Goal: Information Seeking & Learning: Learn about a topic

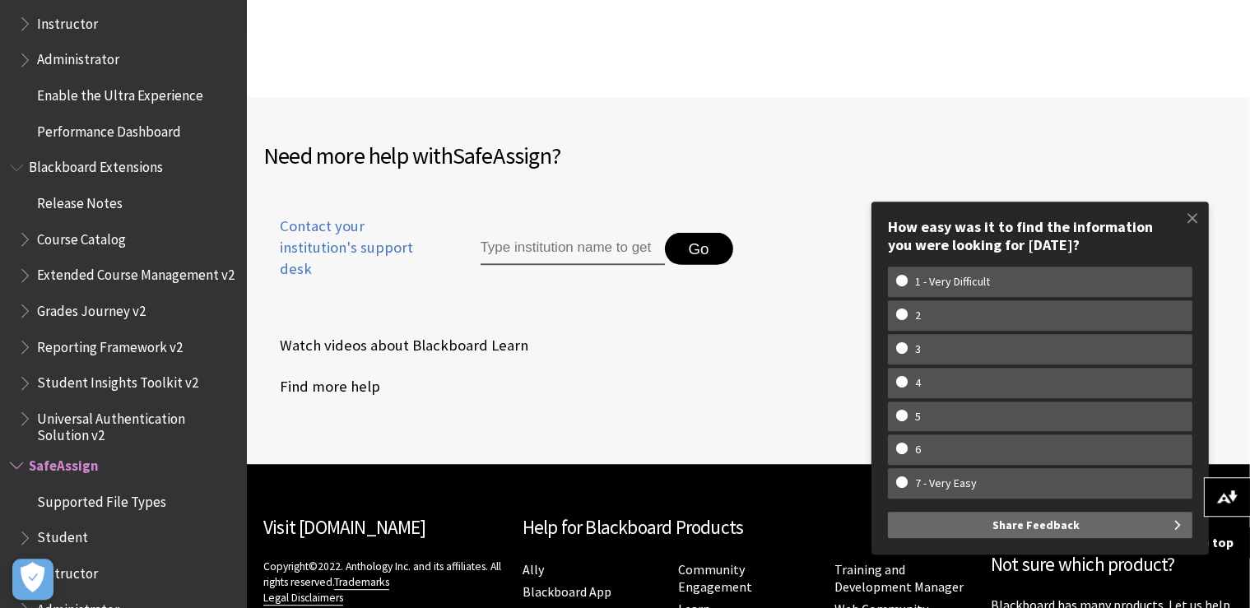
scroll to position [1680, 0]
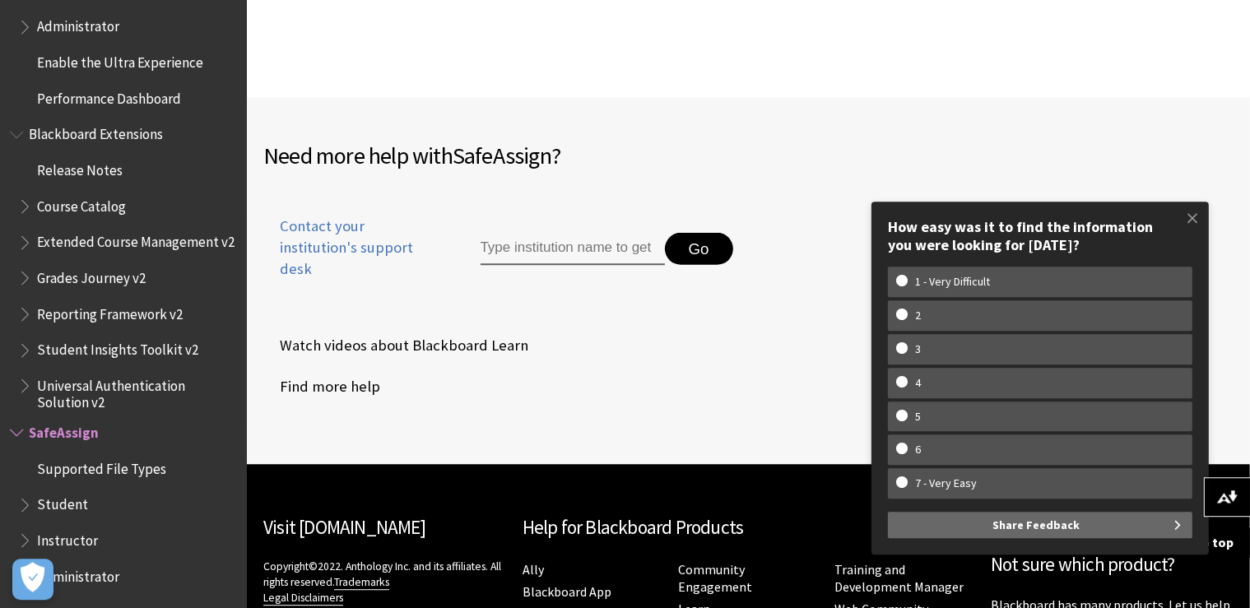
click at [541, 233] on input "Type institution name to get support" at bounding box center [573, 249] width 184 height 33
click at [88, 504] on span "Student" at bounding box center [127, 504] width 219 height 28
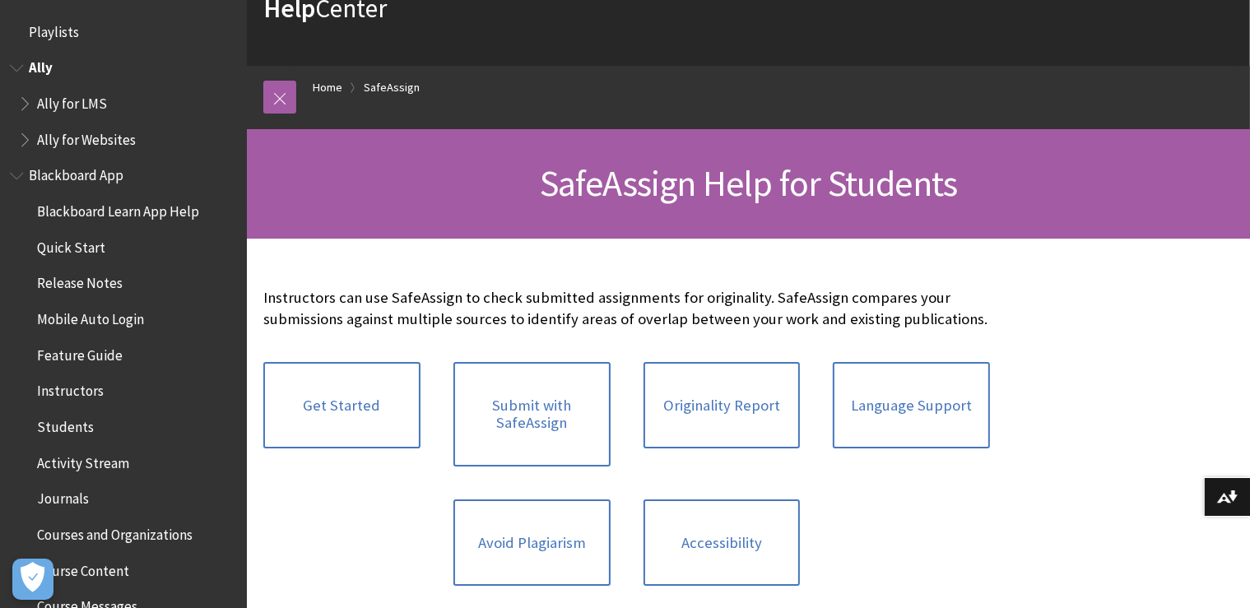
click at [26, 62] on span "Book outline for Anthology Ally Help" at bounding box center [18, 64] width 17 height 21
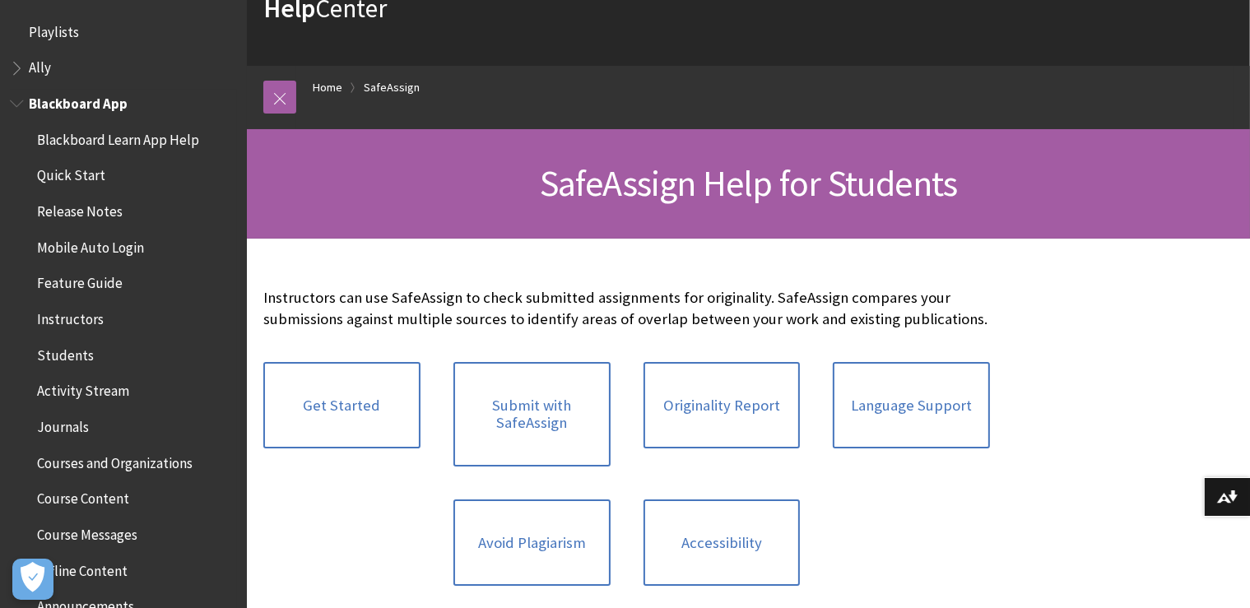
click at [15, 100] on span "Book outline for Blackboard App Help" at bounding box center [18, 100] width 17 height 21
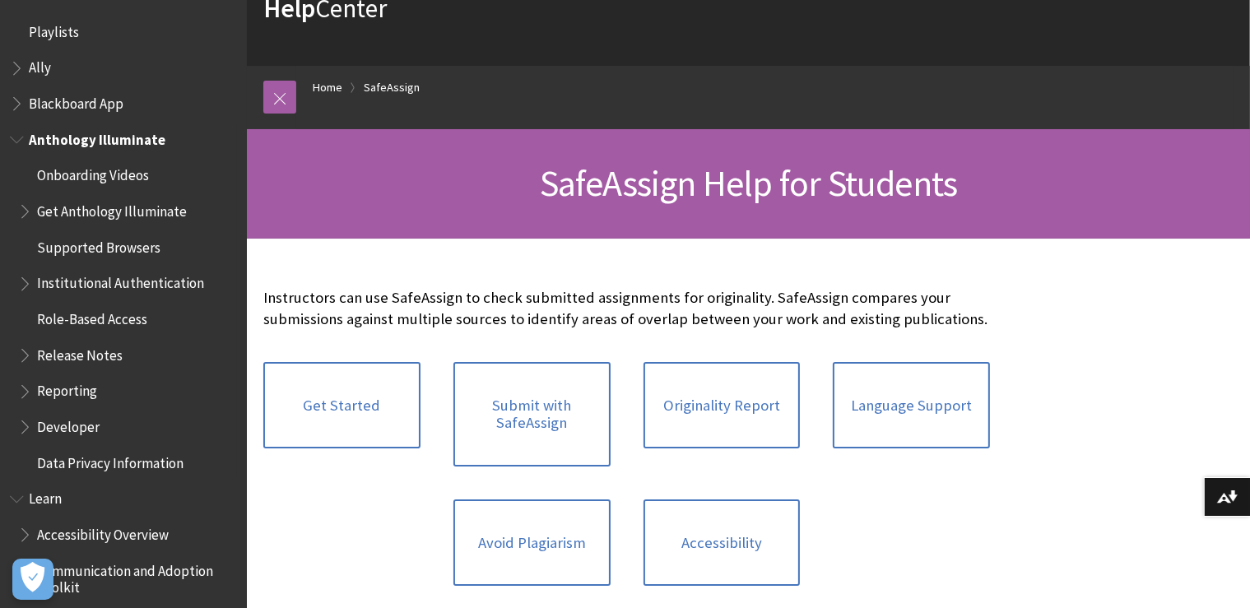
click at [17, 140] on span "Book outline for Anthology Illuminate" at bounding box center [18, 136] width 17 height 21
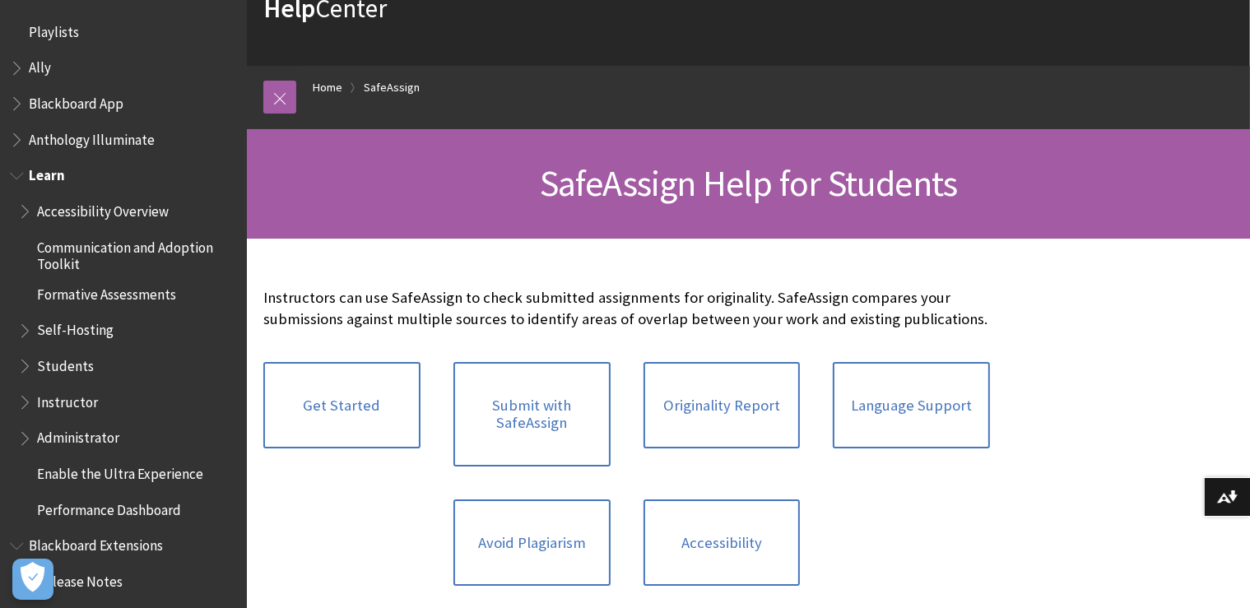
click at [21, 186] on span "Learn" at bounding box center [123, 176] width 227 height 28
click at [16, 177] on span "Book outline for Blackboard Learn Help" at bounding box center [18, 172] width 17 height 21
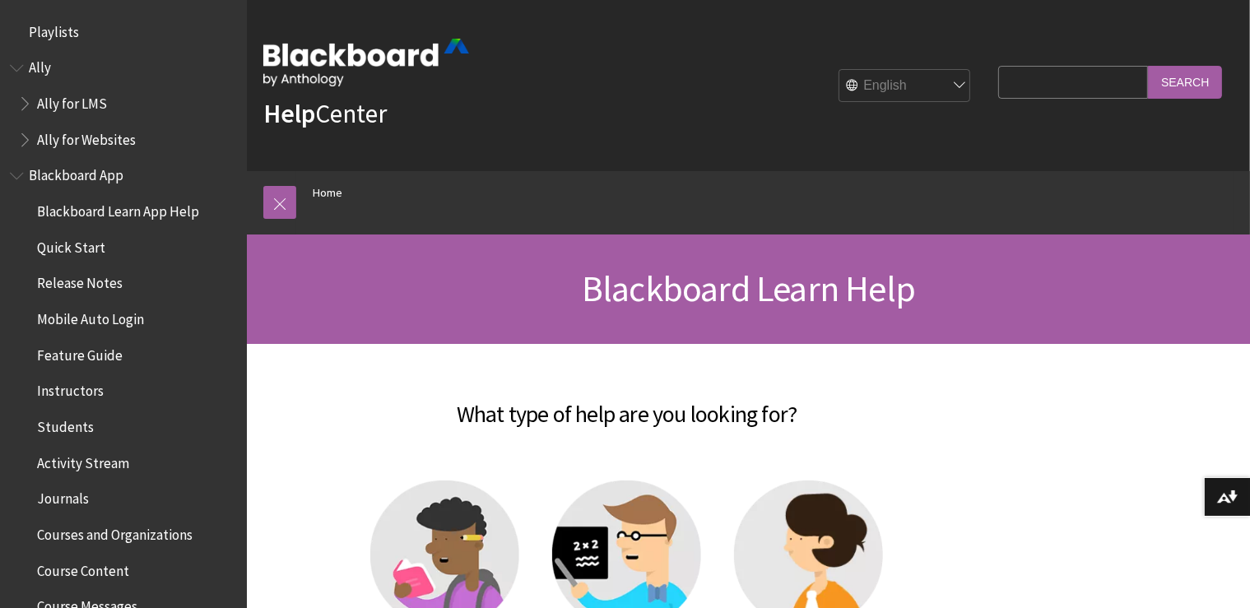
scroll to position [1395, 0]
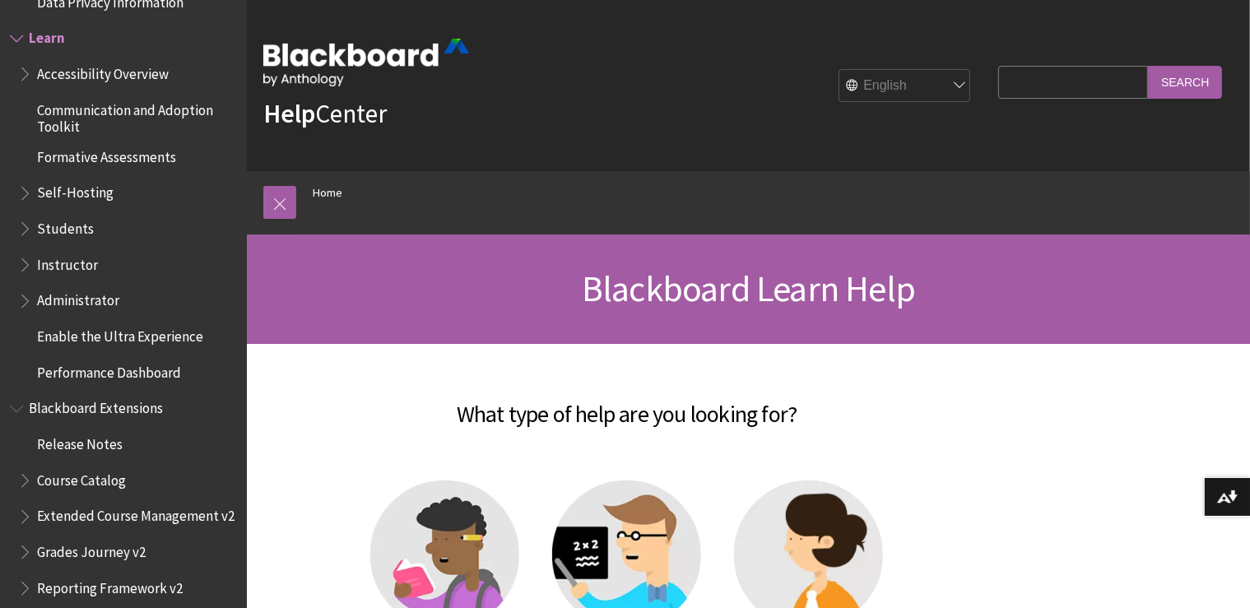
click at [23, 71] on span "Book outline for Blackboard Learn Help" at bounding box center [26, 70] width 17 height 21
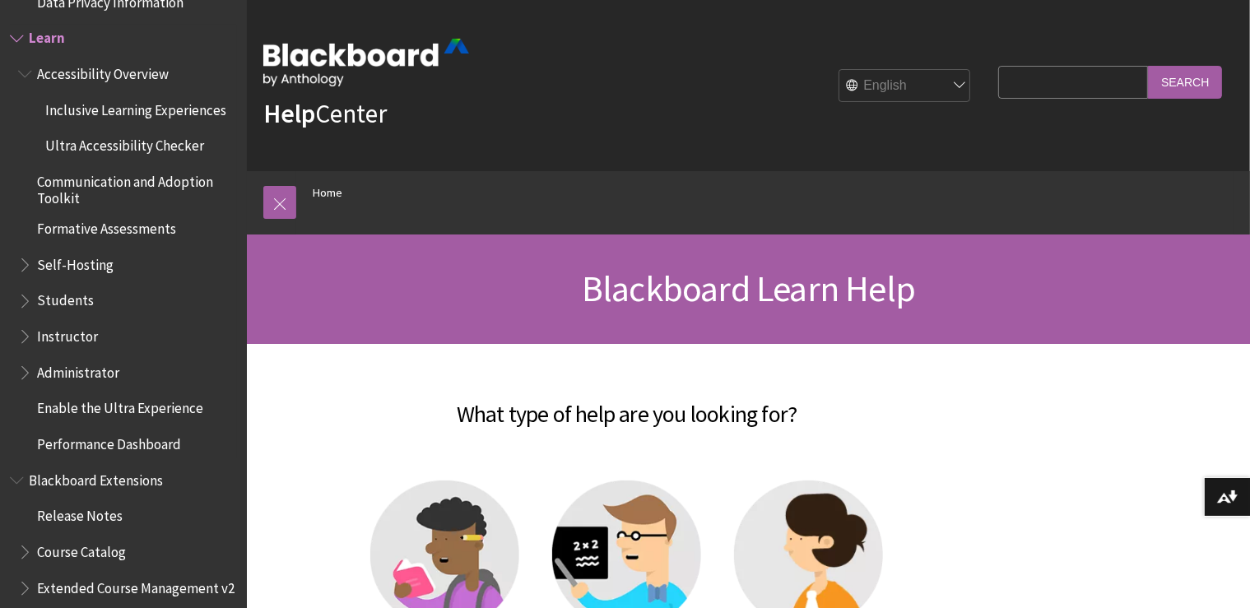
click at [20, 42] on span "Book outline for Blackboard Learn Help" at bounding box center [18, 35] width 17 height 21
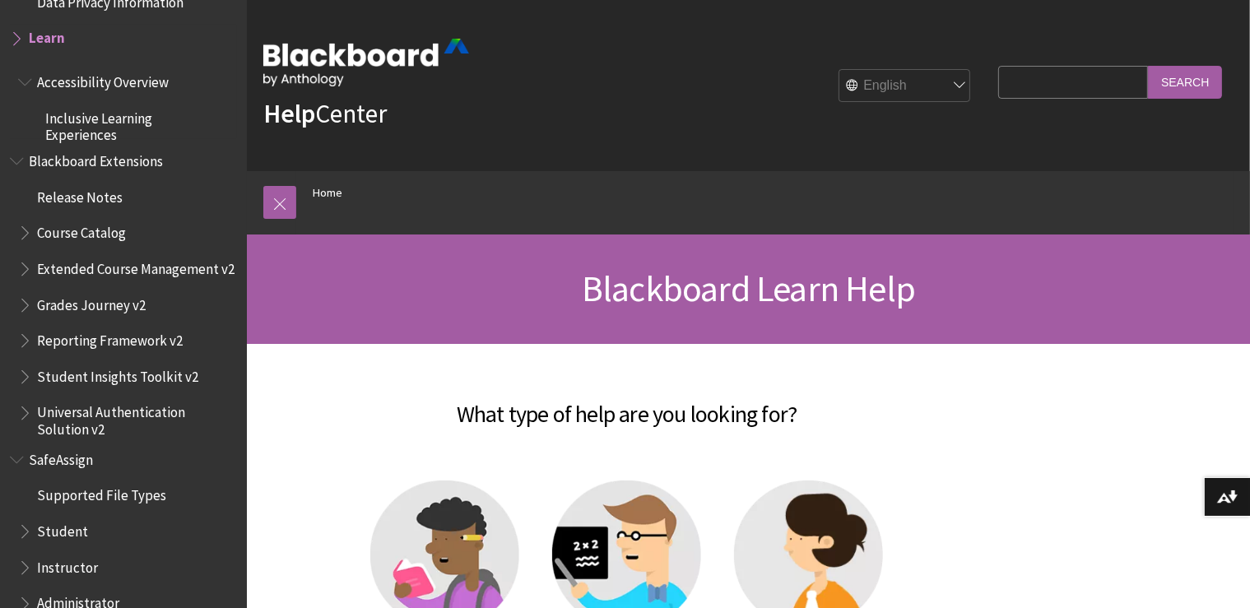
scroll to position [1346, 0]
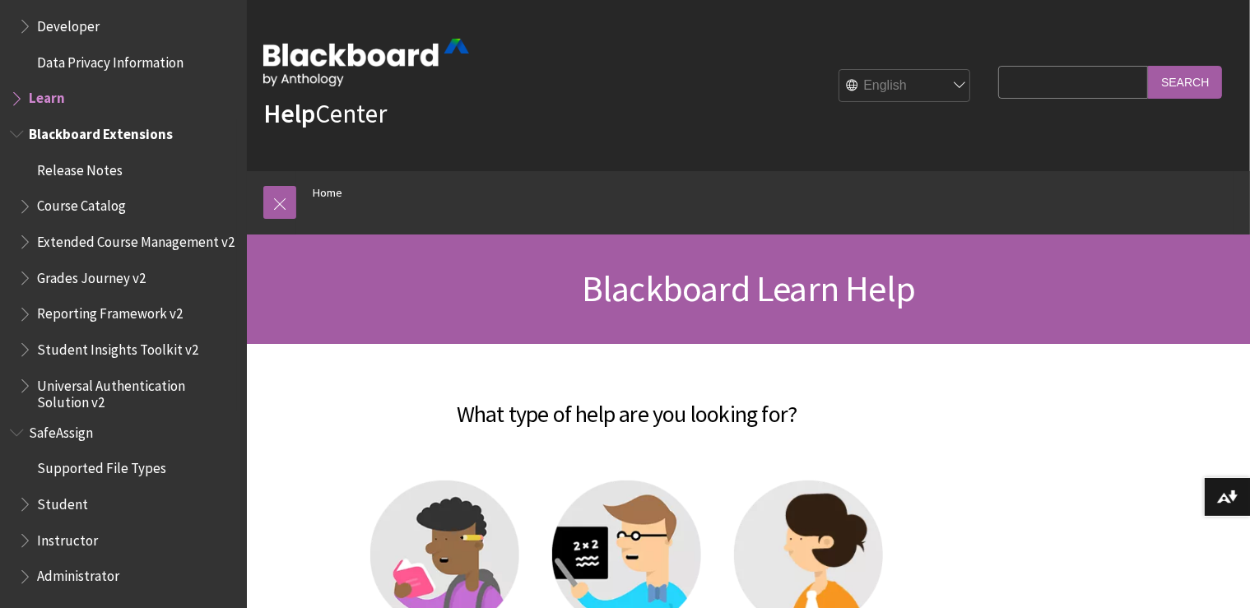
click at [16, 123] on span "Book outline for Blackboard Extensions" at bounding box center [18, 130] width 17 height 21
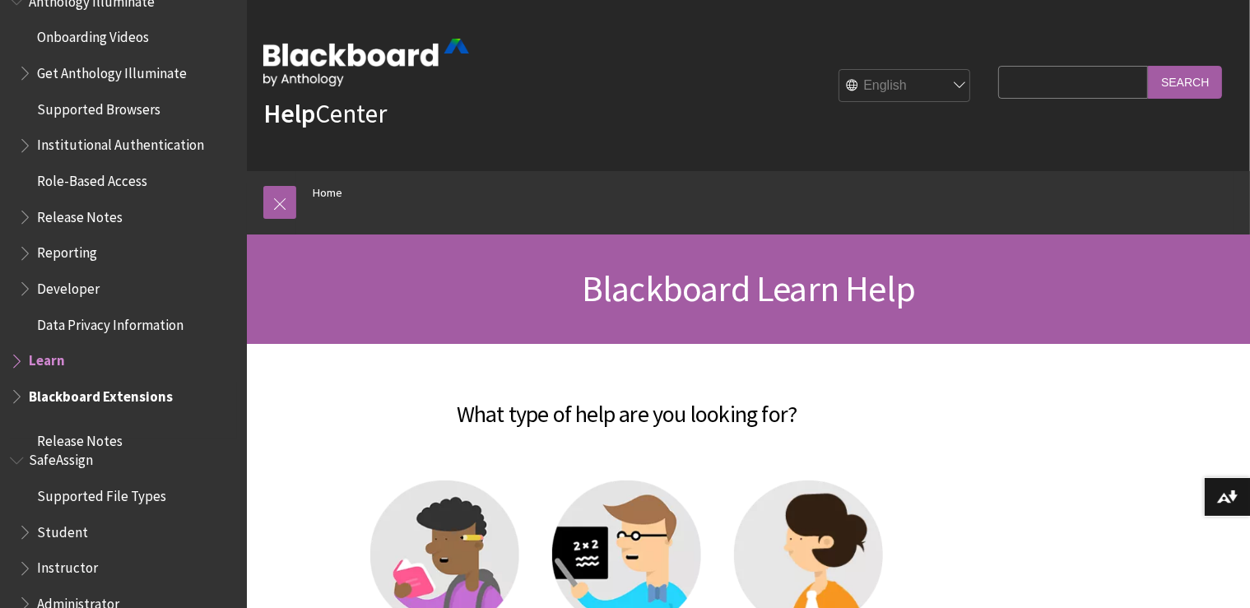
scroll to position [1072, 0]
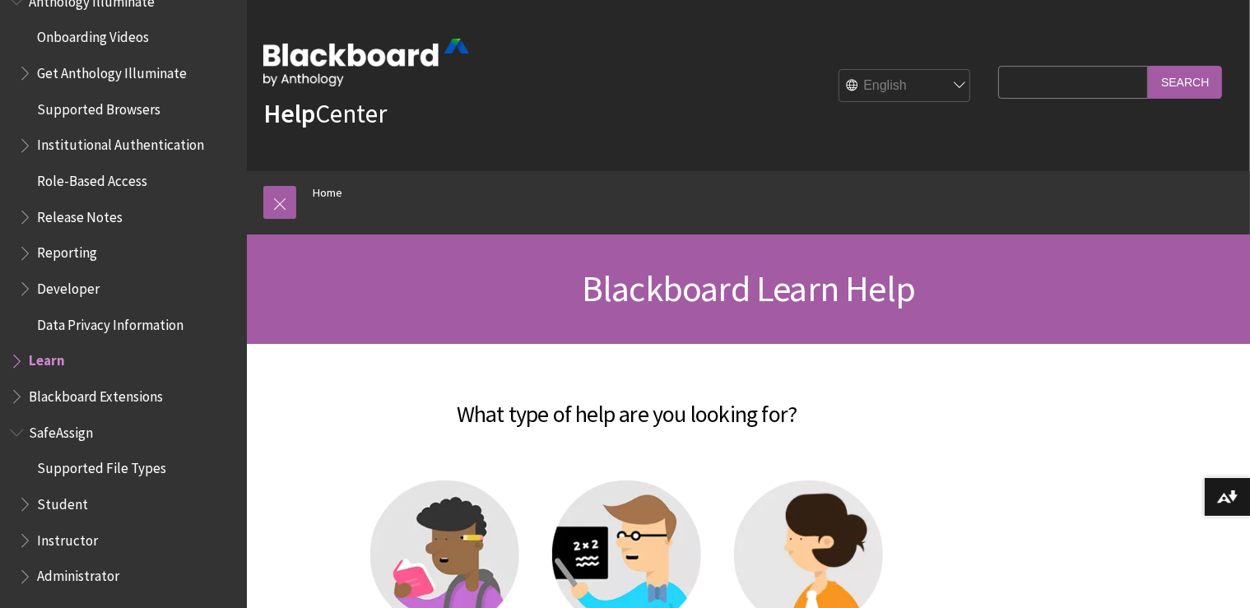
click at [18, 357] on span "Book outline for Blackboard Learn Help" at bounding box center [18, 357] width 17 height 21
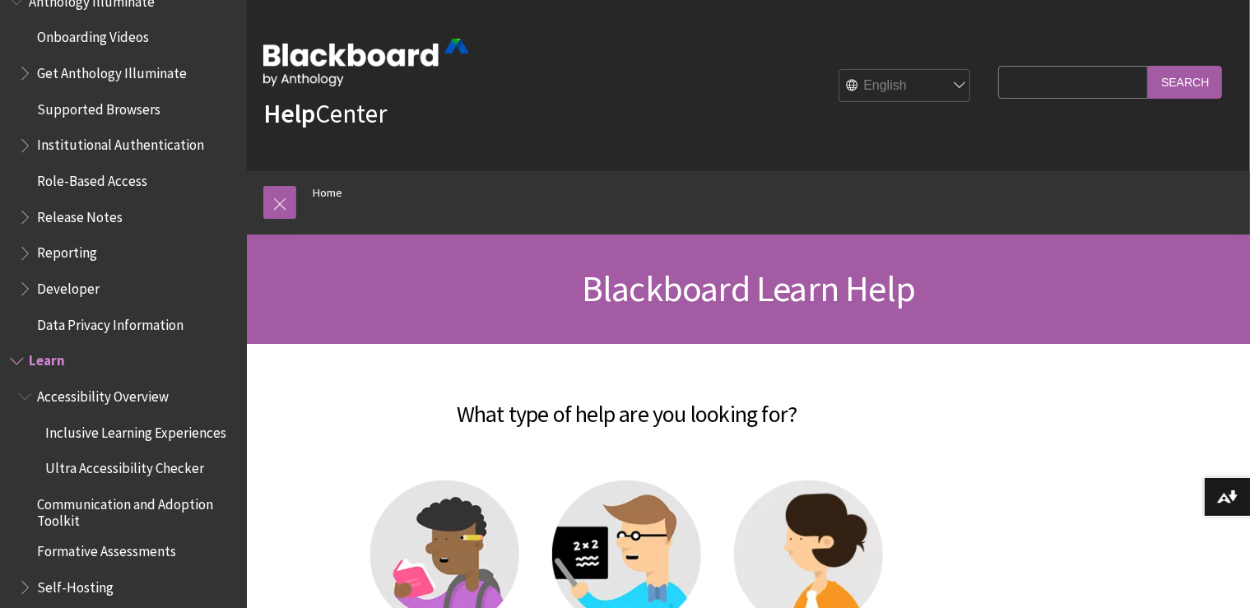
click at [18, 357] on span "Book outline for Blackboard Learn Help" at bounding box center [18, 357] width 17 height 21
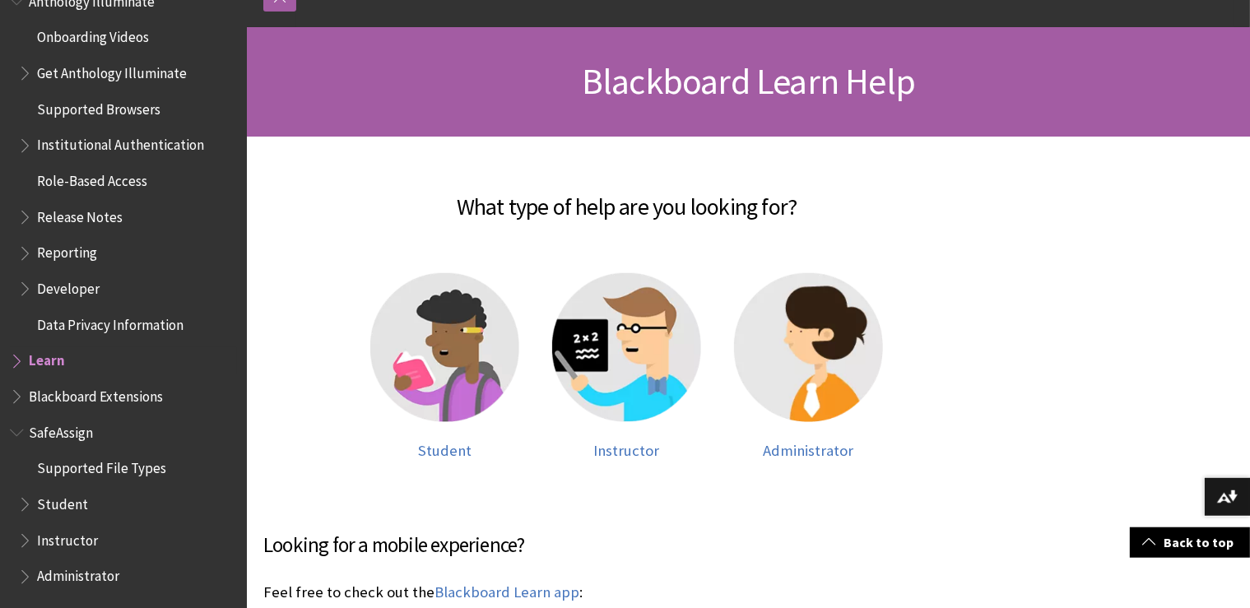
scroll to position [209, 0]
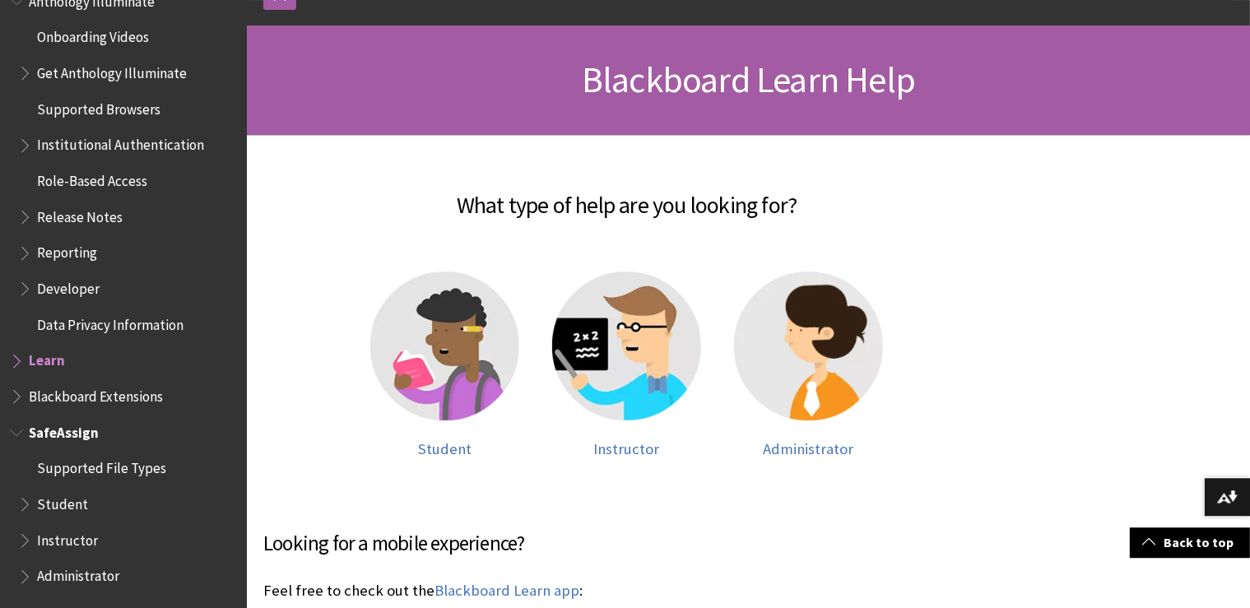
click at [12, 437] on span "Book outline for Blackboard SafeAssign" at bounding box center [18, 429] width 17 height 21
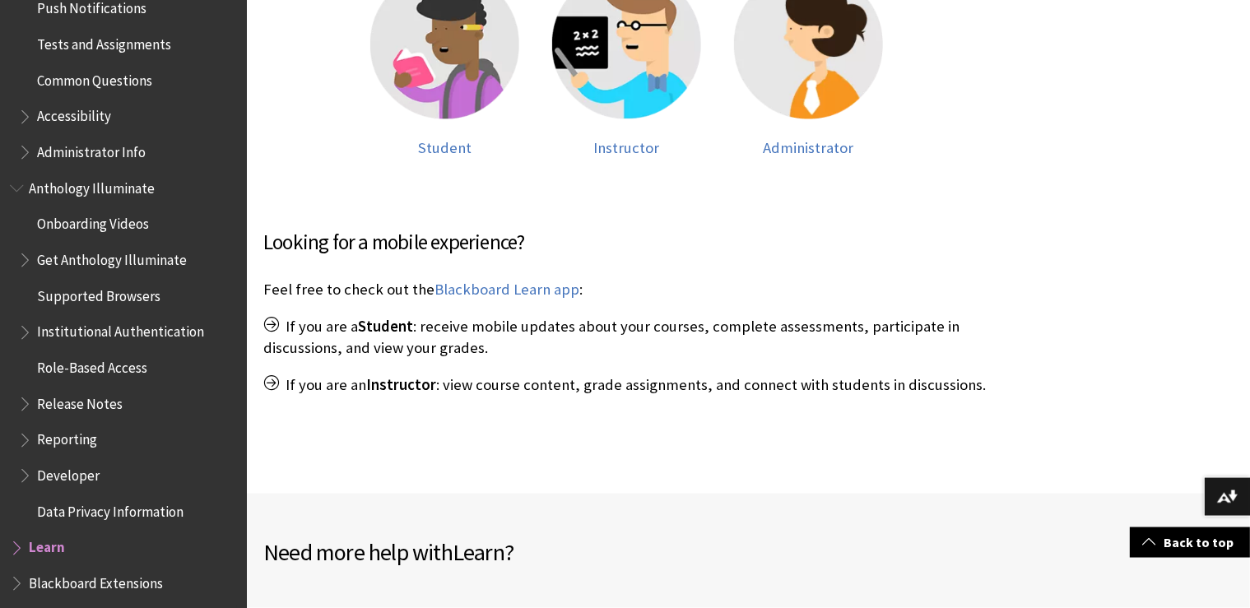
scroll to position [928, 0]
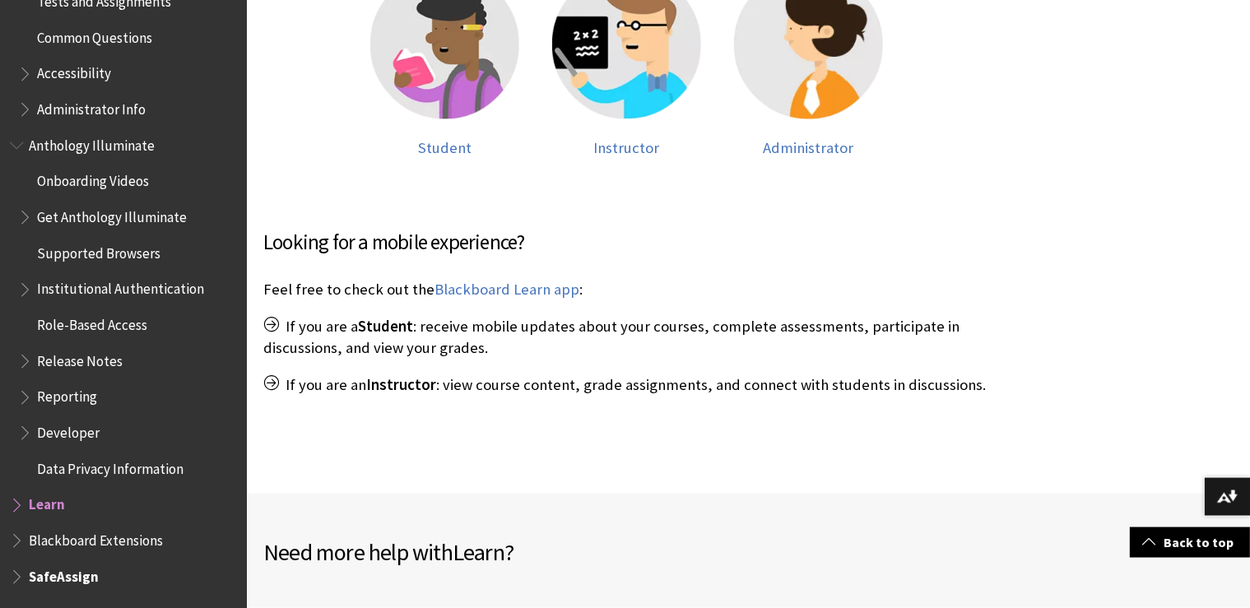
click at [48, 576] on span "SafeAssign" at bounding box center [64, 574] width 70 height 22
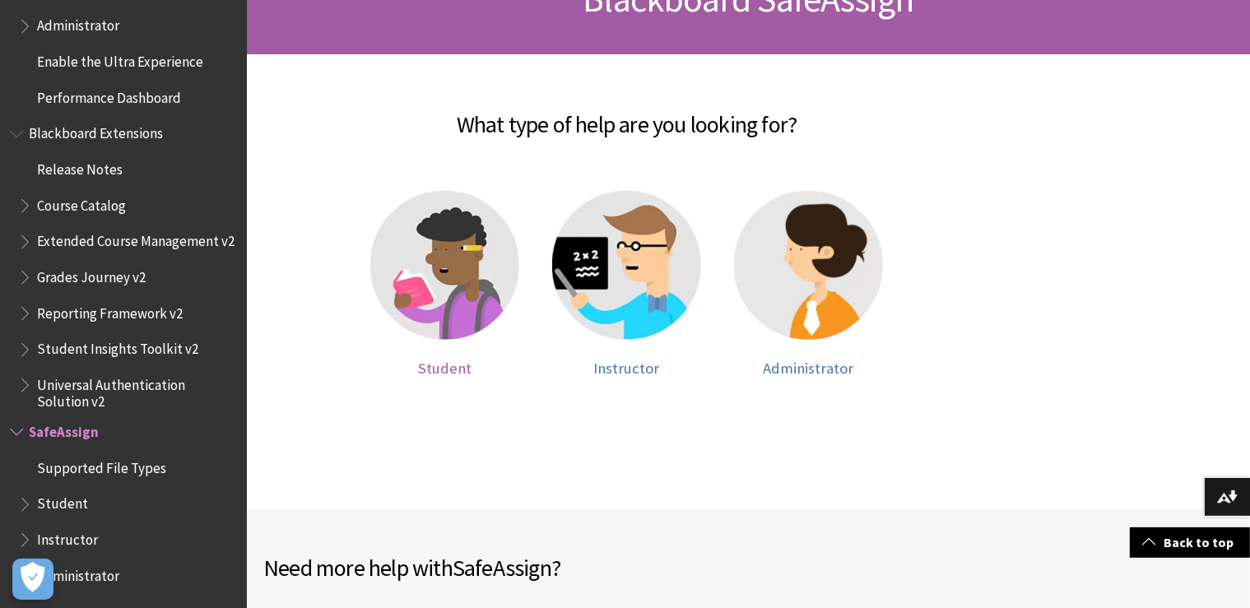
scroll to position [217, 0]
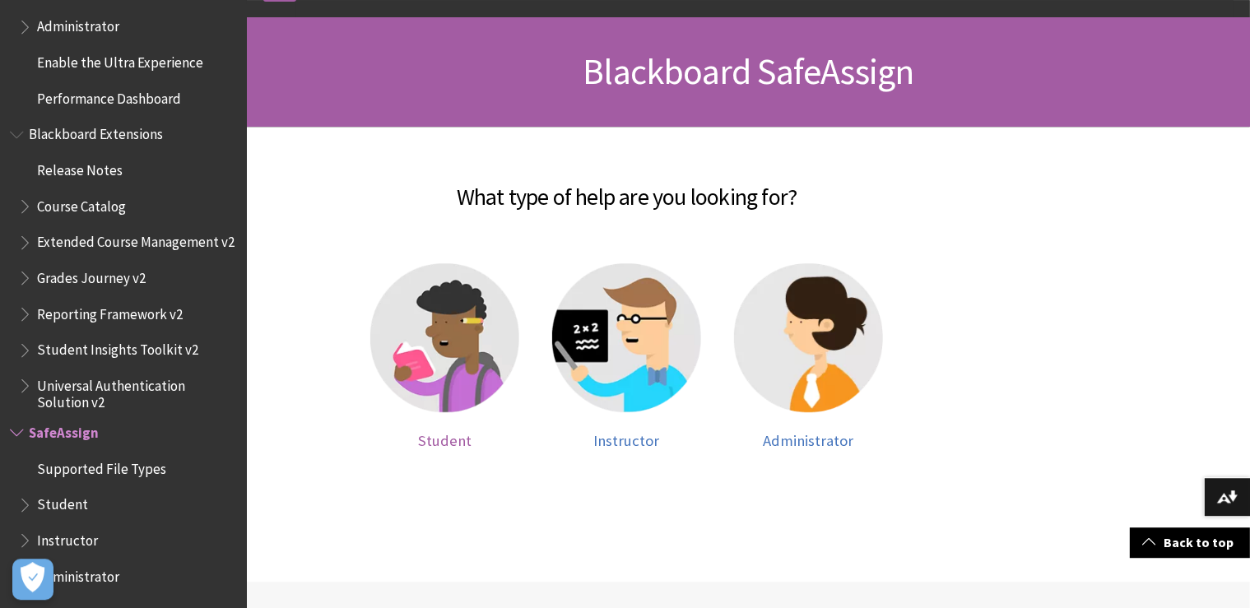
click at [412, 354] on img at bounding box center [444, 337] width 149 height 149
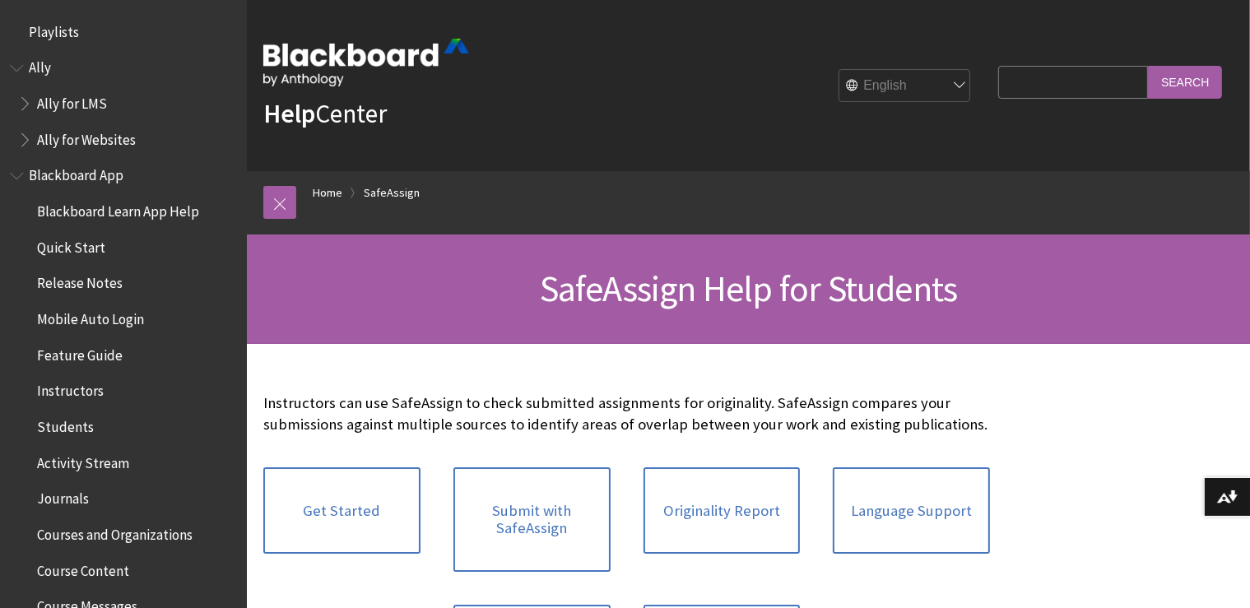
scroll to position [1896, 0]
